Goal: Information Seeking & Learning: Learn about a topic

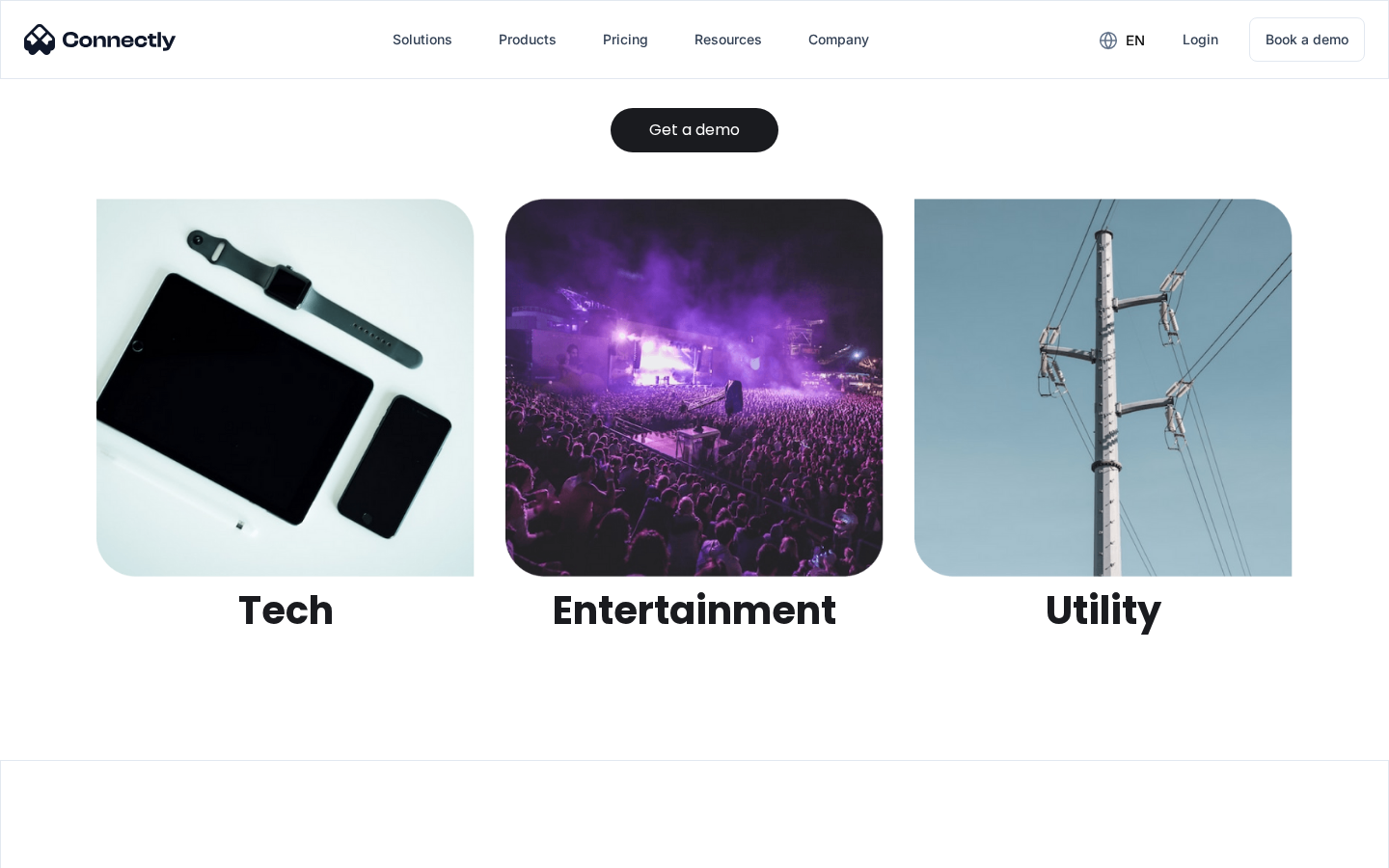
scroll to position [6083, 0]
